Goal: Task Accomplishment & Management: Complete application form

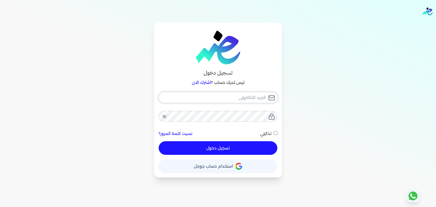
type input "[PERSON_NAME][EMAIL_ADDRESS][DOMAIN_NAME]"
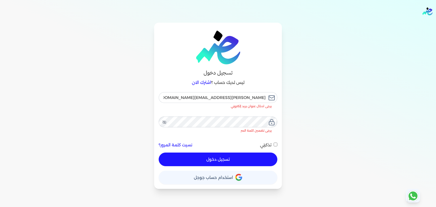
click at [191, 146] on div "[PERSON_NAME][EMAIL_ADDRESS][DOMAIN_NAME] يرجى ادخال عنوان بريد إلكتروني يرجى ت…" at bounding box center [218, 129] width 119 height 74
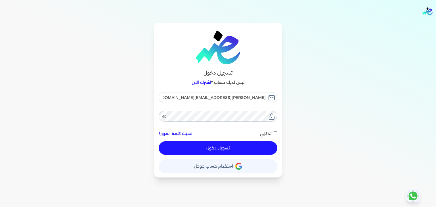
click at [193, 152] on button "تسجيل دخول" at bounding box center [218, 148] width 119 height 14
checkbox input "false"
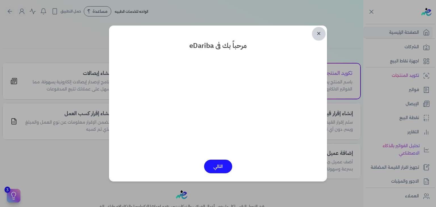
click at [324, 36] on link "✕" at bounding box center [319, 34] width 14 height 14
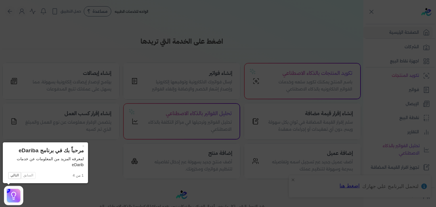
click at [325, 37] on icon at bounding box center [218, 103] width 436 height 207
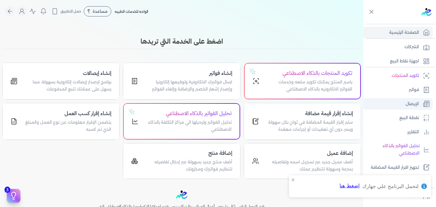
click at [406, 104] on p "الإيصال" at bounding box center [412, 104] width 13 height 7
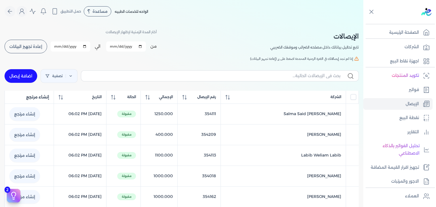
checkbox input "false"
click at [19, 68] on div "تصفية اضافة إيصال" at bounding box center [182, 76] width 354 height 20
click at [20, 74] on link "اضافة إيصال" at bounding box center [21, 76] width 33 height 14
select select "EGP"
select select "EGS"
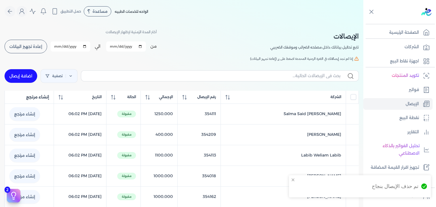
select select "B"
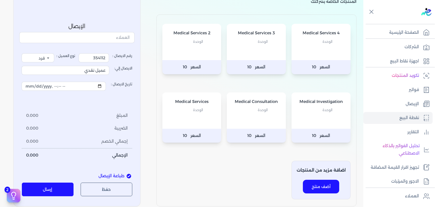
scroll to position [57, 0]
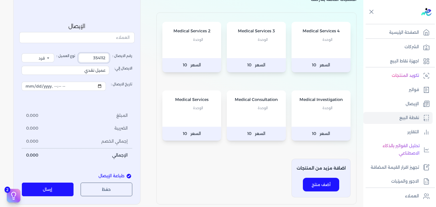
drag, startPoint x: 91, startPoint y: 62, endPoint x: 166, endPoint y: 62, distance: 74.7
click at [124, 62] on label "رقم الايصال : 354112" at bounding box center [106, 57] width 54 height 9
type input "3543851"
drag, startPoint x: 78, startPoint y: 68, endPoint x: 127, endPoint y: 79, distance: 49.4
click at [127, 78] on div "رقم الايصال : 3543851 نوع العميل : فرد شركة شخص اجنبي الايصال إلي: عميل نقدي تا…" at bounding box center [77, 107] width 111 height 109
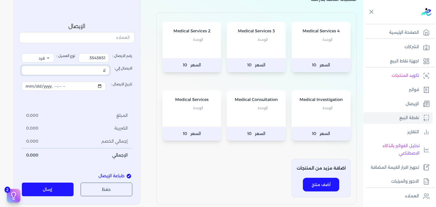
type input "ل"
type input "[PERSON_NAME]"
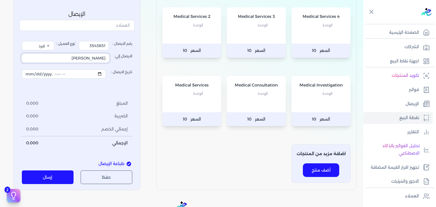
scroll to position [85, 0]
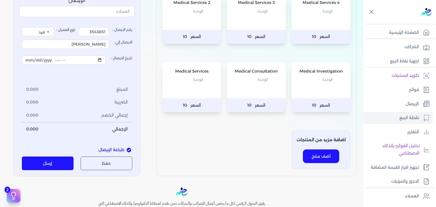
click at [265, 85] on div "Medical Consultation الوحدة" at bounding box center [256, 80] width 59 height 36
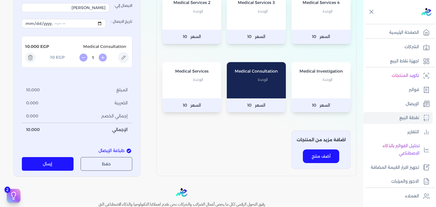
click at [199, 93] on div "Medical Services الوحدة" at bounding box center [191, 80] width 59 height 36
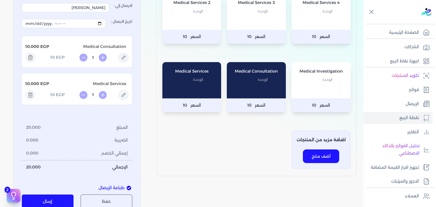
click at [128, 59] on icon at bounding box center [123, 58] width 10 height 10
type input "Medical Consultation"
type input "10"
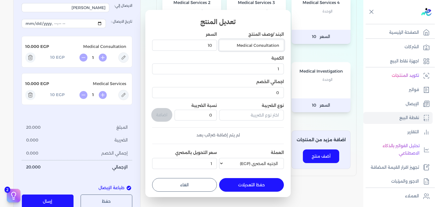
drag, startPoint x: 234, startPoint y: 43, endPoint x: 326, endPoint y: 44, distance: 91.4
click at [326, 44] on dialog "تعديل المنتج البند /وصف المنتج Medical Consultation السعر 10 الكمية 1 اجمالي ال…" at bounding box center [218, 103] width 436 height 207
paste input "Consultation (ENT)"
type input "Consultation (ENT)"
drag, startPoint x: 185, startPoint y: 47, endPoint x: 309, endPoint y: 38, distance: 125.2
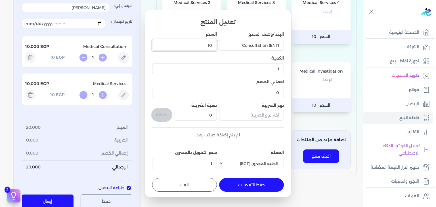
click at [309, 38] on dialog "تعديل المنتج البند /وصف المنتج Consultation (ENT) السعر 10 الكمية 1 اجمالي الخص…" at bounding box center [218, 103] width 436 height 207
type input "1250"
click at [271, 193] on div "تعديل المنتج البند /وصف المنتج Consultation (ENT) السعر 1250 الكمية 1 اجمالي ال…" at bounding box center [217, 103] width 145 height 187
click at [262, 184] on button "حفظ التعديلات" at bounding box center [251, 185] width 65 height 14
type input "0"
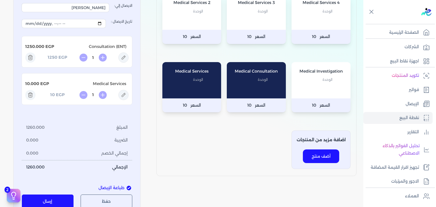
click at [125, 97] on icon at bounding box center [123, 95] width 10 height 10
type input "Medical Services"
type input "10"
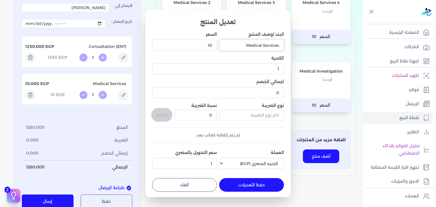
drag, startPoint x: 232, startPoint y: 46, endPoint x: 362, endPoint y: 58, distance: 130.9
click at [361, 57] on dialog "تعديل المنتج البند /وصف المنتج Medical Services السعر 10 الكمية 1 اجمالي الخصم …" at bounding box center [218, 103] width 436 height 207
paste input "Ear Wash or Suction Cleaning (ENT)"
type input "Ear Wash or Suction Cleaning (ENT)"
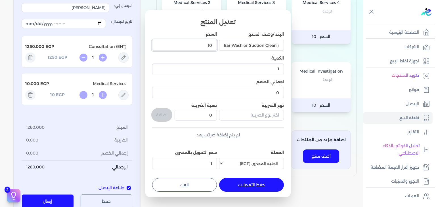
scroll to position [0, 0]
drag, startPoint x: 176, startPoint y: 46, endPoint x: 271, endPoint y: 52, distance: 94.7
click at [271, 52] on div "البند /وصف المنتج Ear Wash or Suction Cleaning (ENT) السعر 10 الكمية 1 اجمالي ا…" at bounding box center [218, 102] width 132 height 140
type input "200"
click at [250, 181] on button "حفظ التعديلات" at bounding box center [251, 185] width 65 height 14
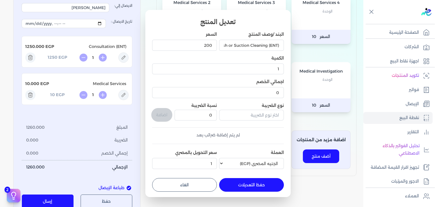
type input "0"
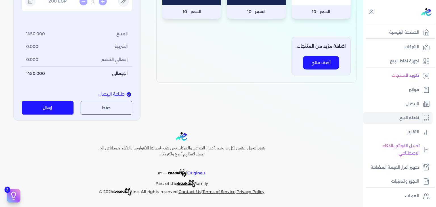
scroll to position [185, 0]
click at [64, 114] on button "إرسال" at bounding box center [48, 108] width 52 height 14
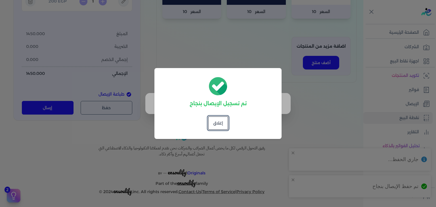
click at [229, 125] on div "تم تسجيل الإيصال بنجاح إغلاق" at bounding box center [217, 103] width 127 height 71
click at [226, 123] on button "إغلاق" at bounding box center [218, 123] width 20 height 14
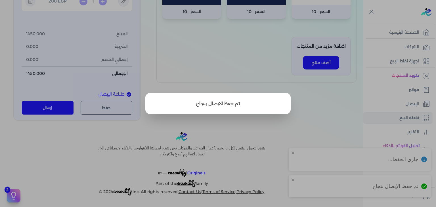
click at [223, 70] on button "close" at bounding box center [218, 103] width 436 height 207
